Goal: Task Accomplishment & Management: Use online tool/utility

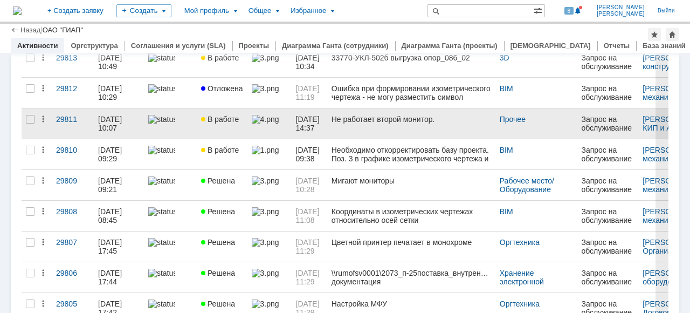
click at [244, 132] on link "В работе" at bounding box center [222, 123] width 51 height 30
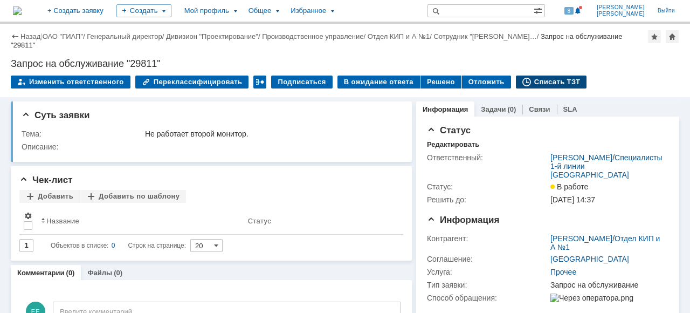
click at [542, 87] on div "Списать ТЗТ" at bounding box center [551, 81] width 71 height 13
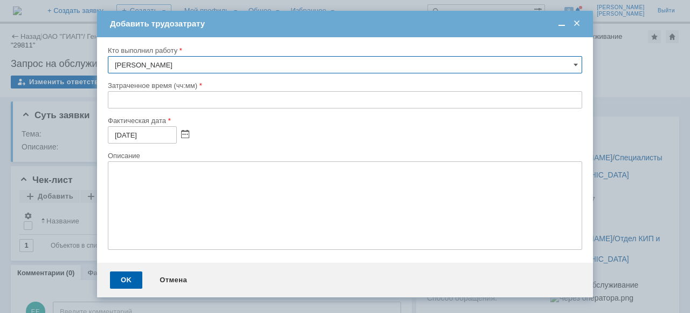
click at [110, 94] on input "text" at bounding box center [345, 99] width 474 height 17
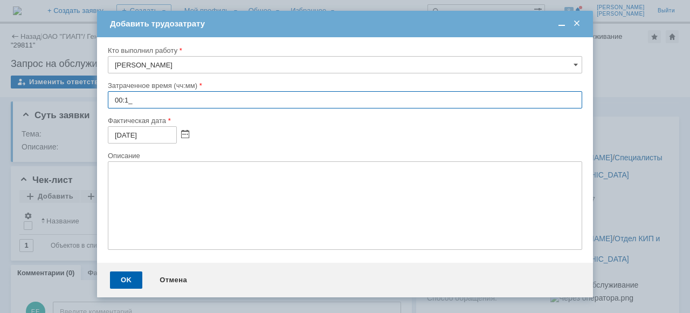
type input "00:10"
click at [119, 284] on div "OK" at bounding box center [126, 279] width 32 height 17
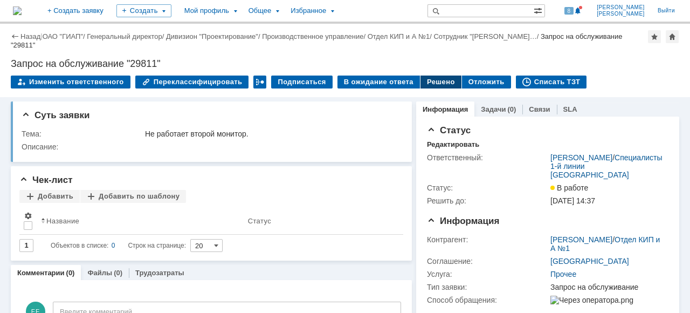
click at [420, 78] on div "Решено" at bounding box center [440, 81] width 41 height 13
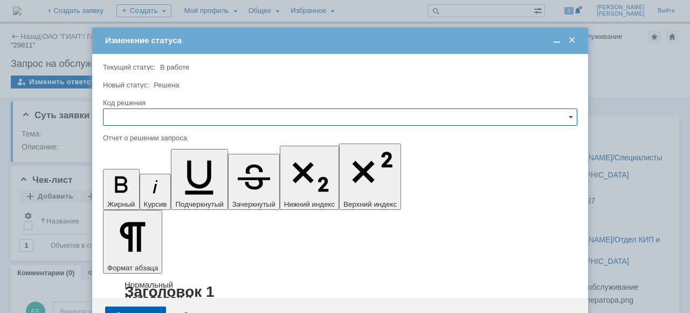
click at [150, 117] on input "text" at bounding box center [340, 116] width 474 height 17
click at [150, 188] on span "Решено" at bounding box center [340, 189] width 460 height 9
type input "Решено"
click at [140, 306] on div "Сохранить" at bounding box center [135, 314] width 61 height 17
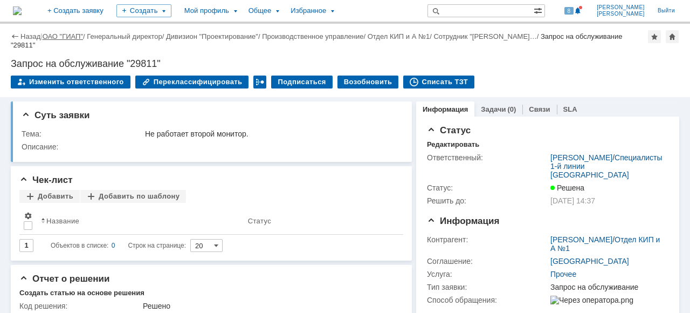
click at [57, 40] on link "ОАО "ГИАП"" at bounding box center [63, 36] width 40 height 8
